Goal: Obtain resource: Download file/media

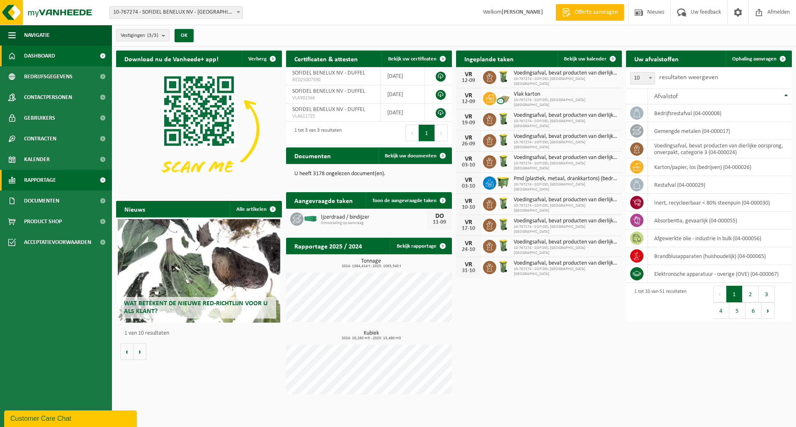
click at [56, 177] on span "Rapportage" at bounding box center [40, 180] width 32 height 21
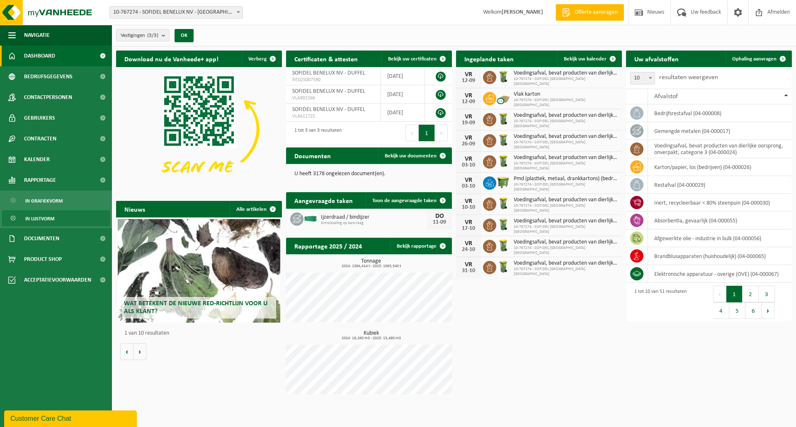
click at [53, 217] on span "In lijstvorm" at bounding box center [39, 219] width 29 height 16
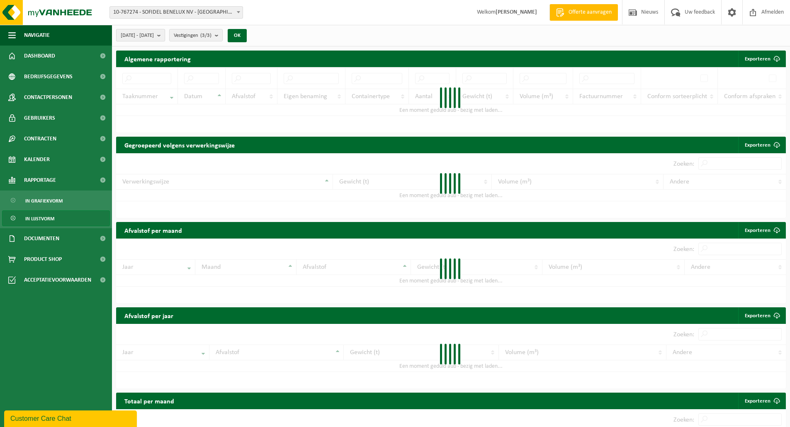
click at [165, 36] on b "submit" at bounding box center [160, 35] width 7 height 12
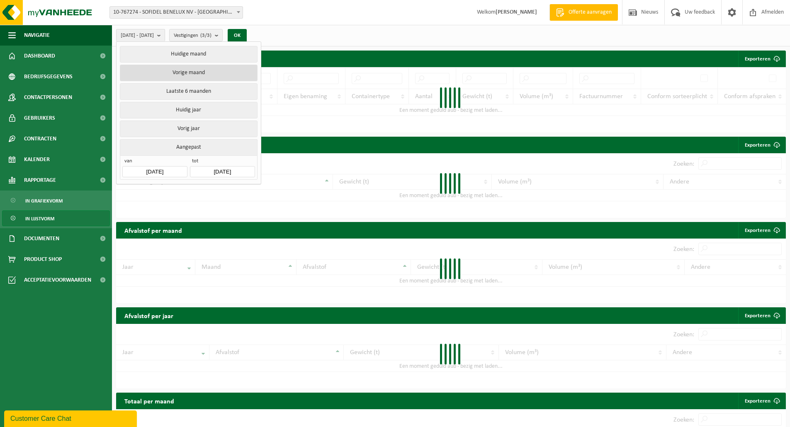
click at [183, 73] on button "Vorige maand" at bounding box center [188, 73] width 137 height 17
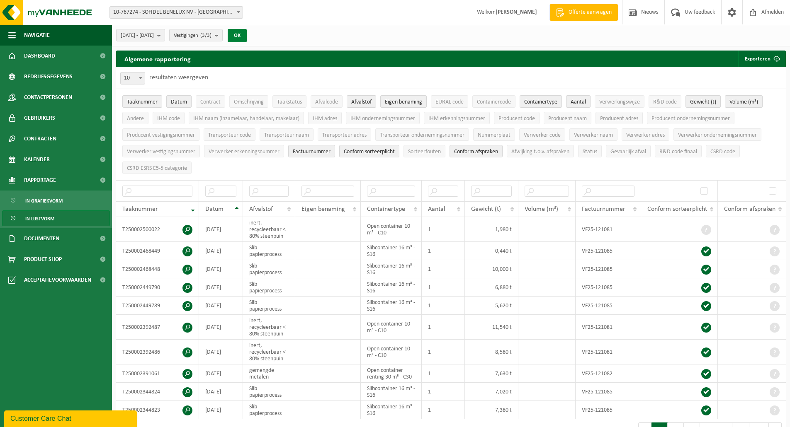
click at [247, 36] on button "OK" at bounding box center [237, 35] width 19 height 13
click at [763, 58] on button "Exporteren" at bounding box center [761, 59] width 47 height 17
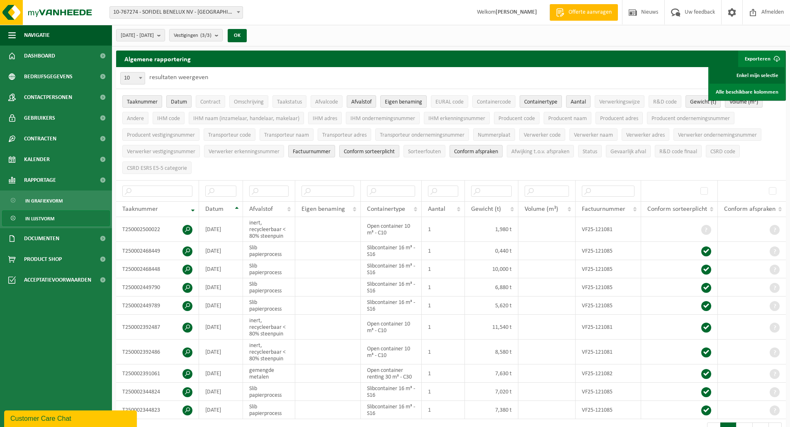
click at [746, 74] on link "Enkel mijn selectie" at bounding box center [746, 75] width 75 height 17
click at [764, 75] on link "Enkel mijn selectie" at bounding box center [746, 75] width 75 height 17
